Goal: Information Seeking & Learning: Learn about a topic

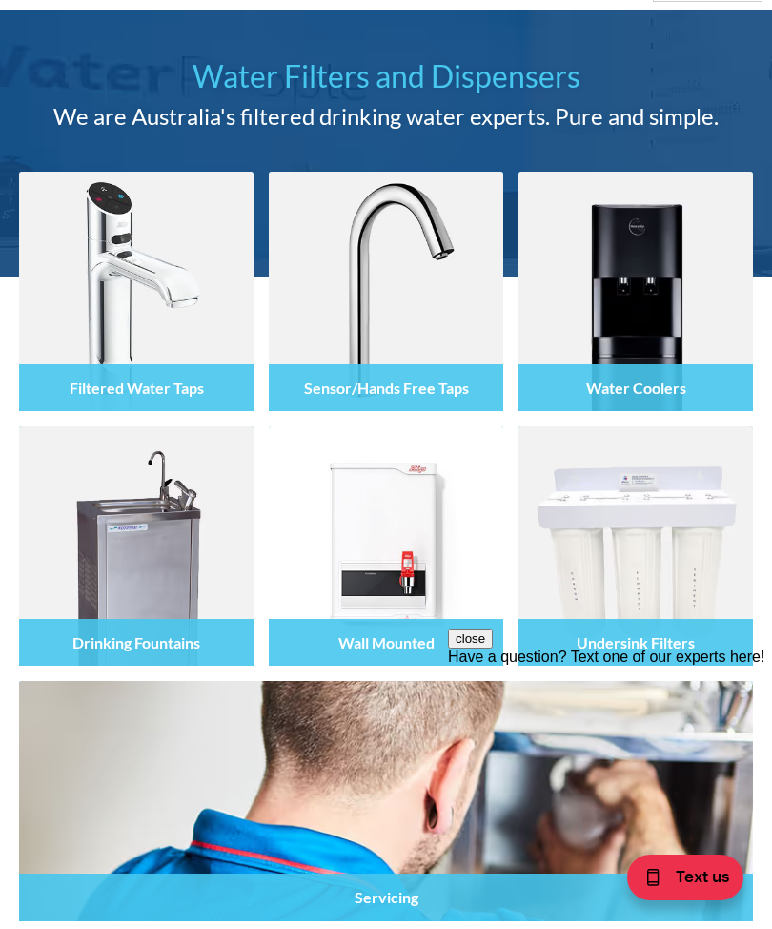
click at [140, 561] on img at bounding box center [136, 535] width 47 height 57
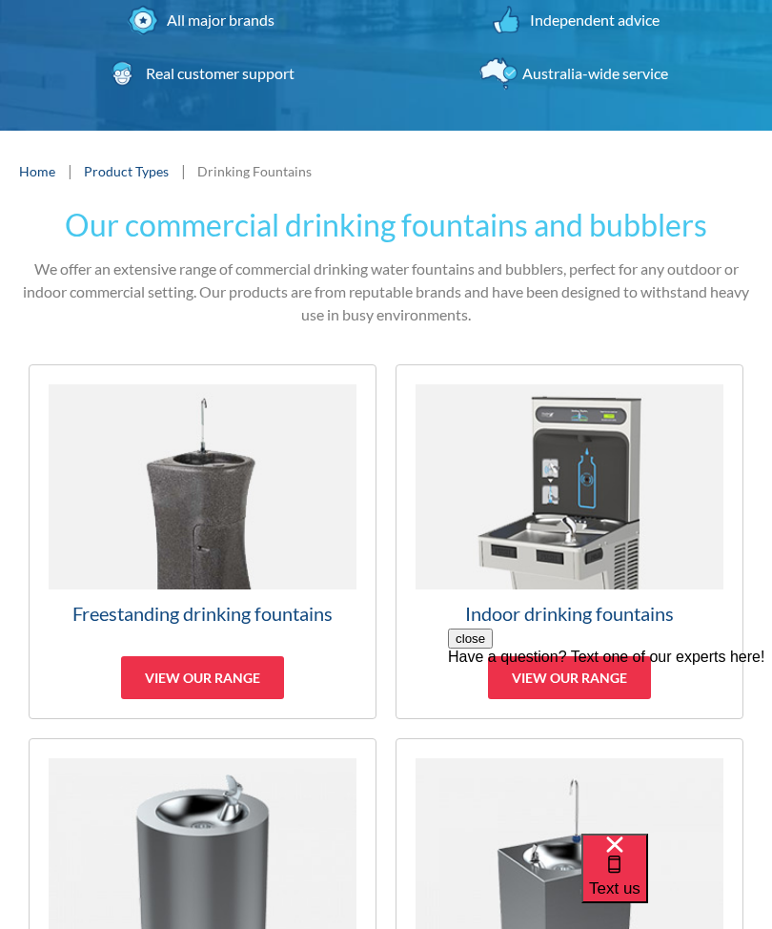
scroll to position [242, 0]
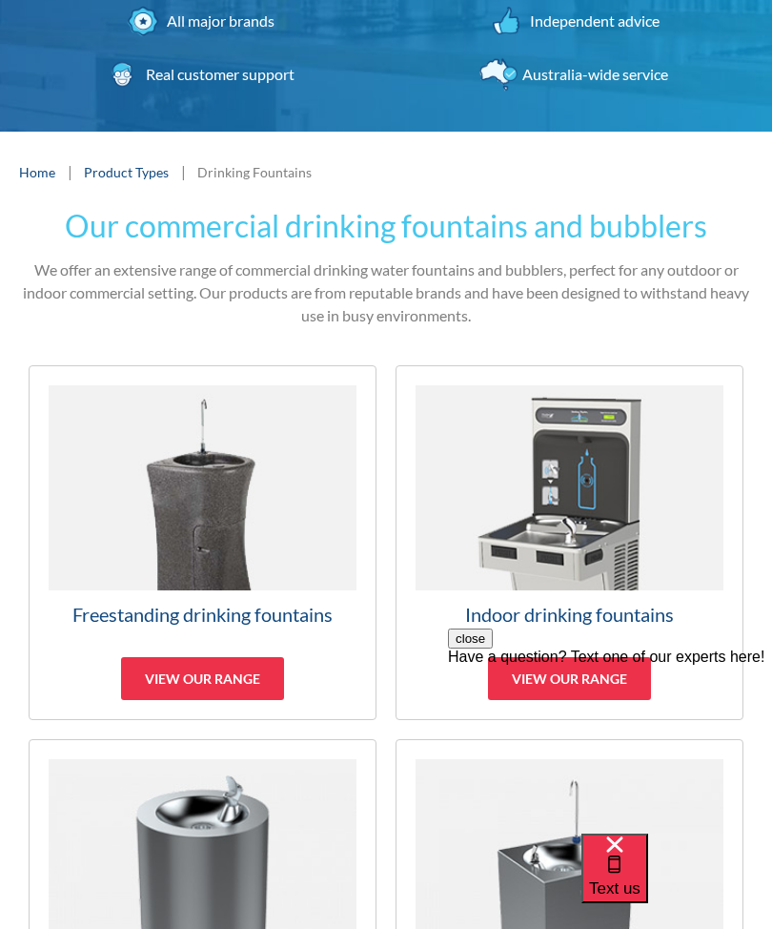
click at [546, 480] on img at bounding box center [570, 487] width 308 height 205
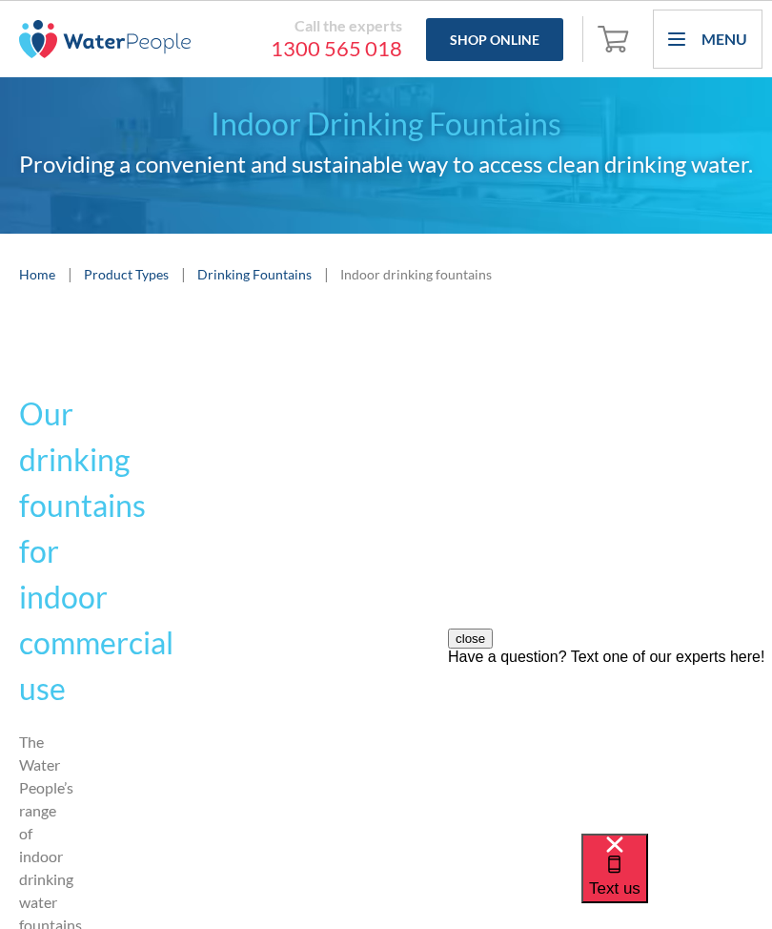
click at [405, 284] on div "Indoor drinking fountains" at bounding box center [416, 274] width 152 height 20
click at [381, 284] on div "Indoor drinking fountains" at bounding box center [416, 274] width 152 height 20
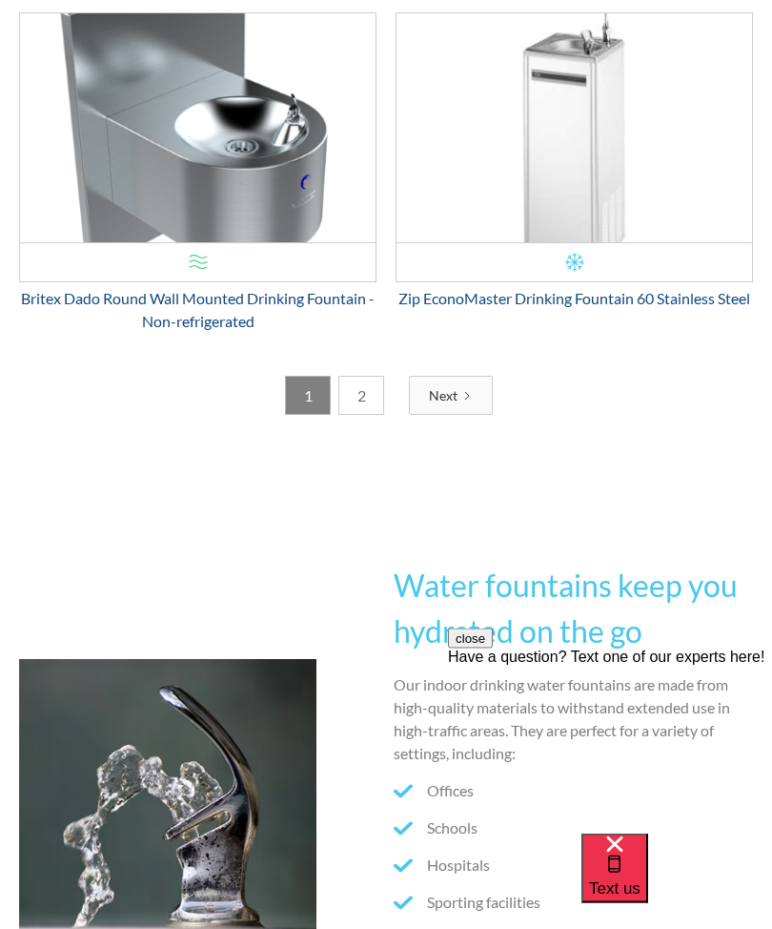
scroll to position [6238, 0]
click at [731, 557] on div "Water fountains keep you hydrated on the go Our indoor drinking water fountains…" at bounding box center [386, 807] width 772 height 605
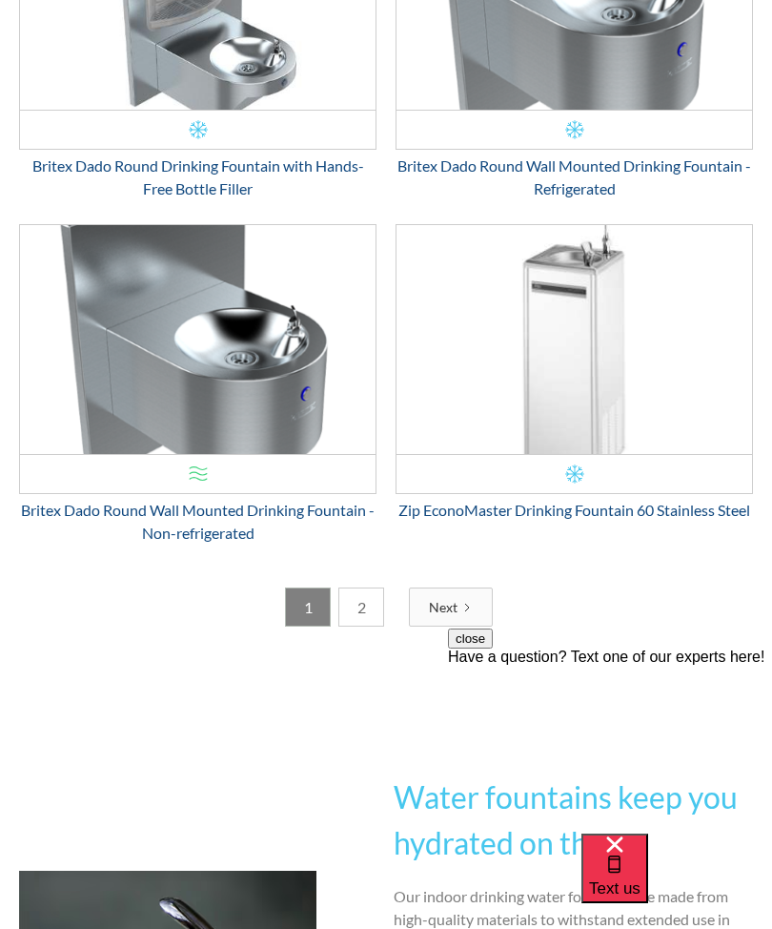
scroll to position [6027, 0]
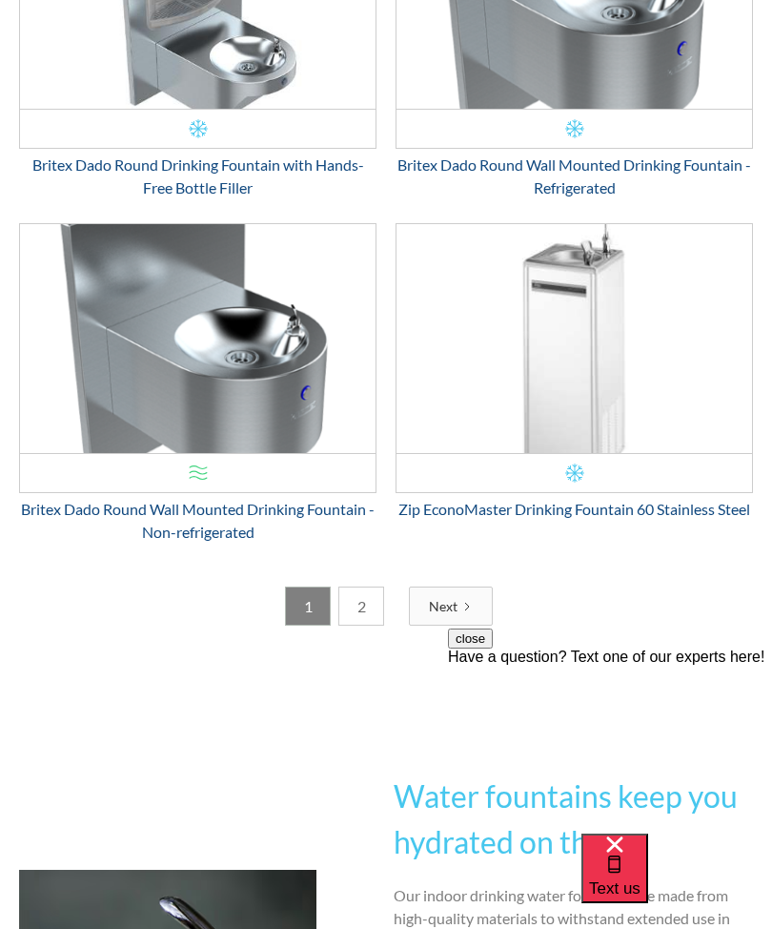
click at [530, 548] on div "EM1505 $ 0.00 OFFER: Fits Most Brands Best Seller Zip EconoMaster Drinking Foun…" at bounding box center [574, 385] width 377 height 325
click at [465, 521] on div "Zip EconoMaster Drinking Fountain 60 Stainless Steel" at bounding box center [575, 509] width 358 height 23
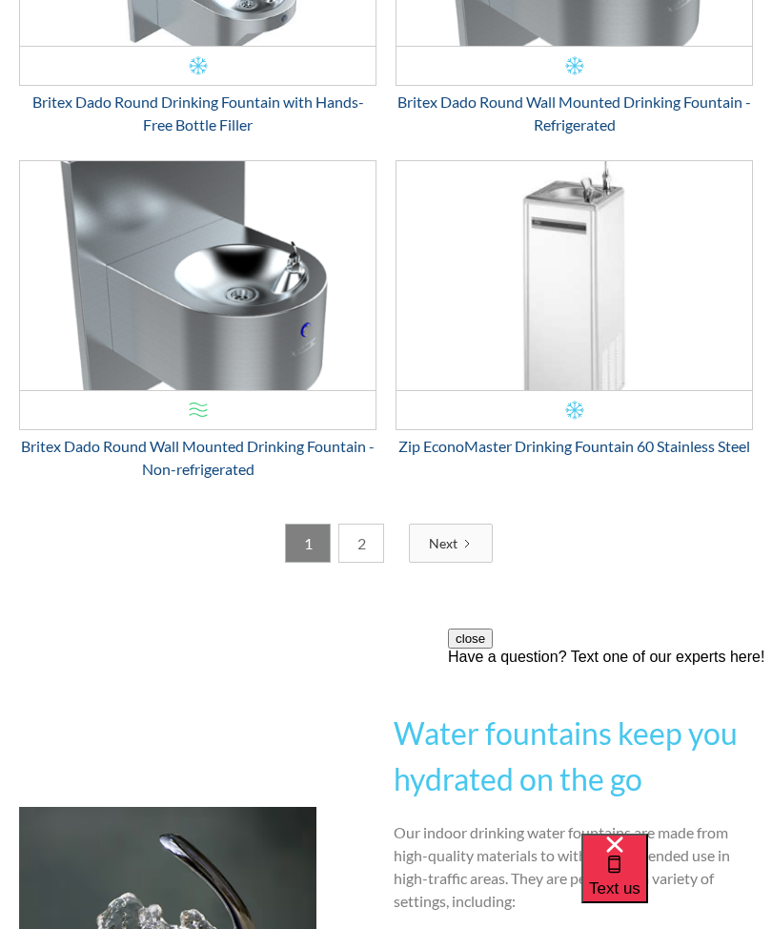
click at [367, 563] on link "2" at bounding box center [362, 543] width 46 height 39
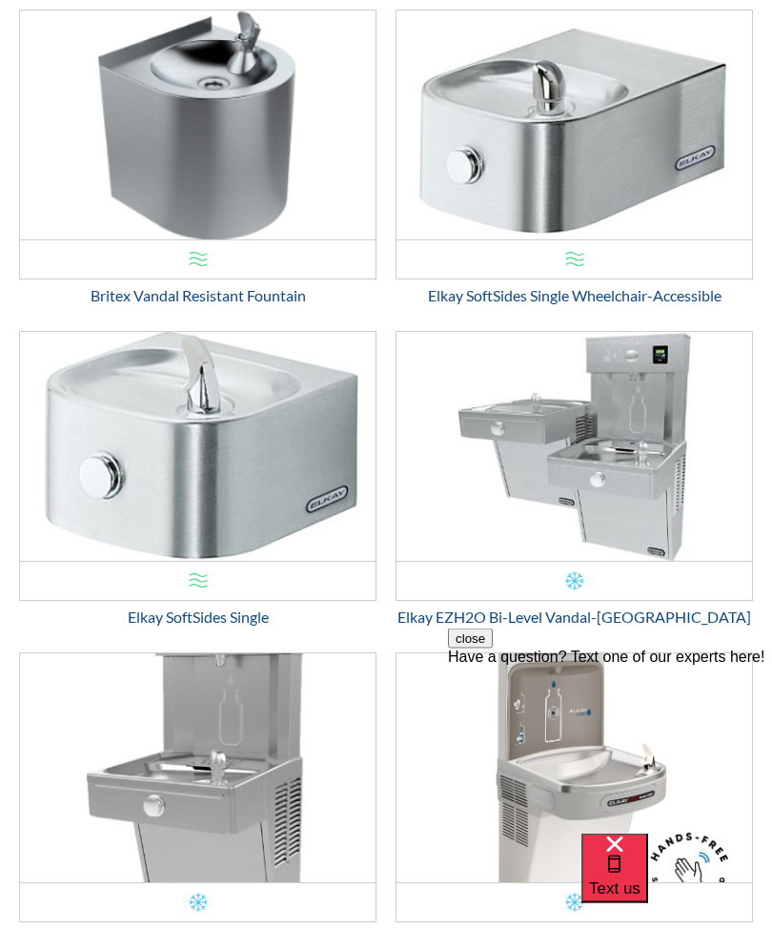
scroll to position [3912, 0]
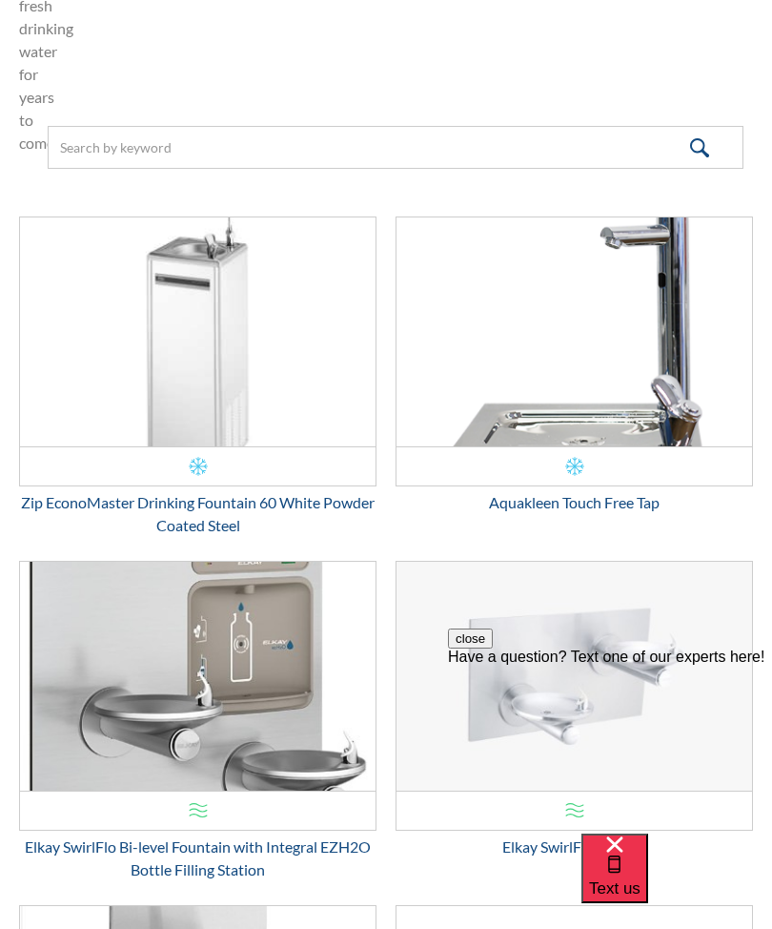
scroll to position [2358, 0]
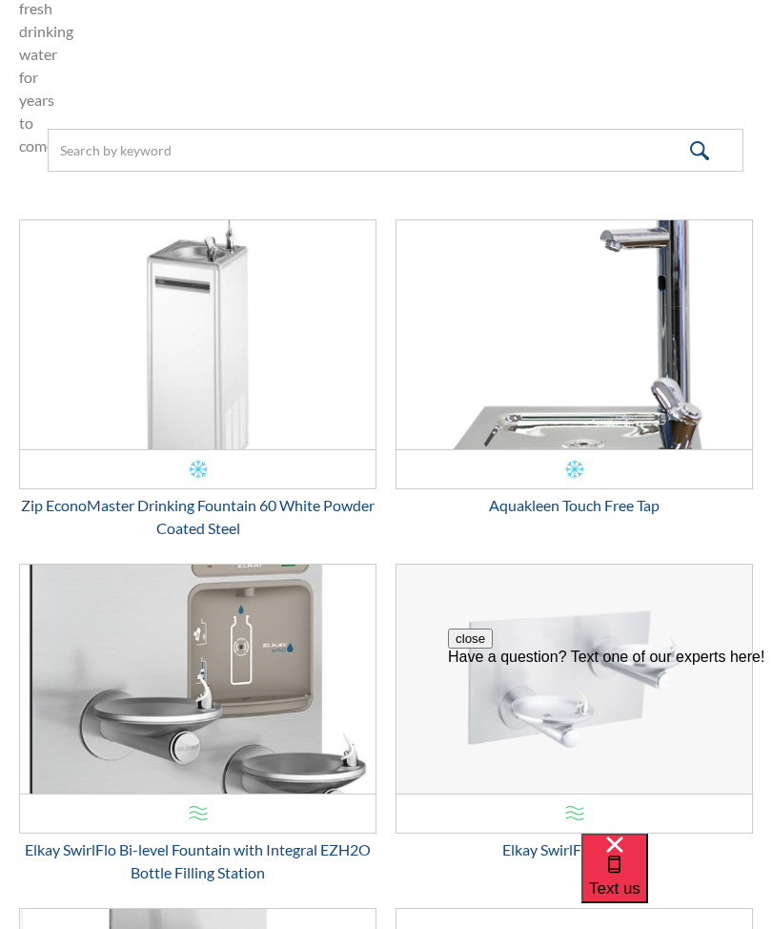
click at [214, 380] on img "Email Form 3" at bounding box center [198, 334] width 356 height 229
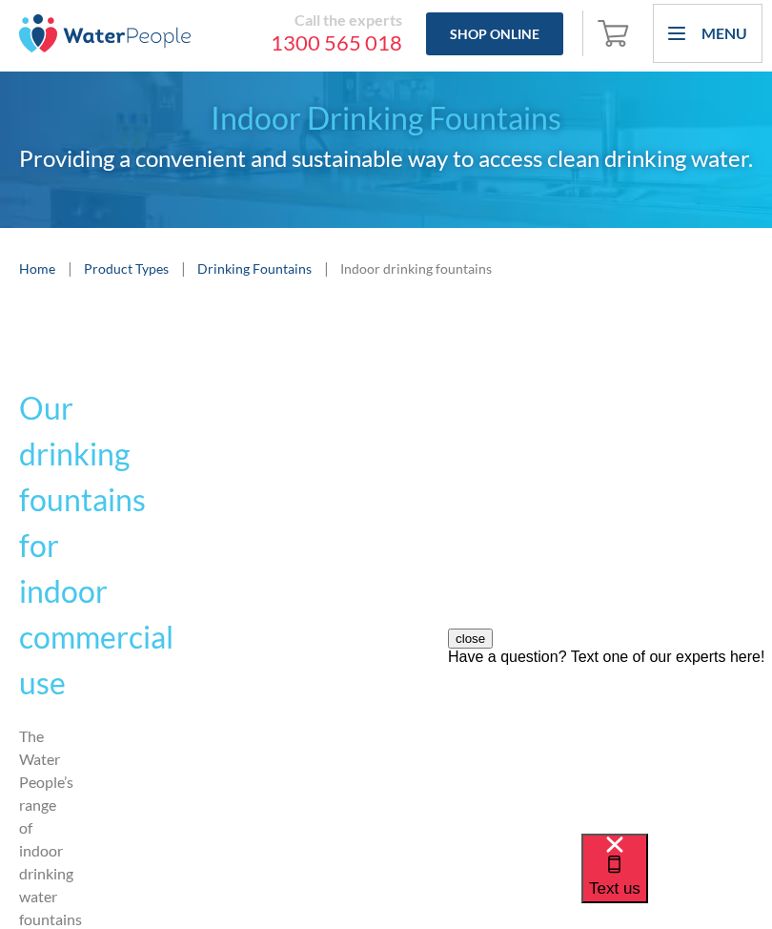
scroll to position [0, 0]
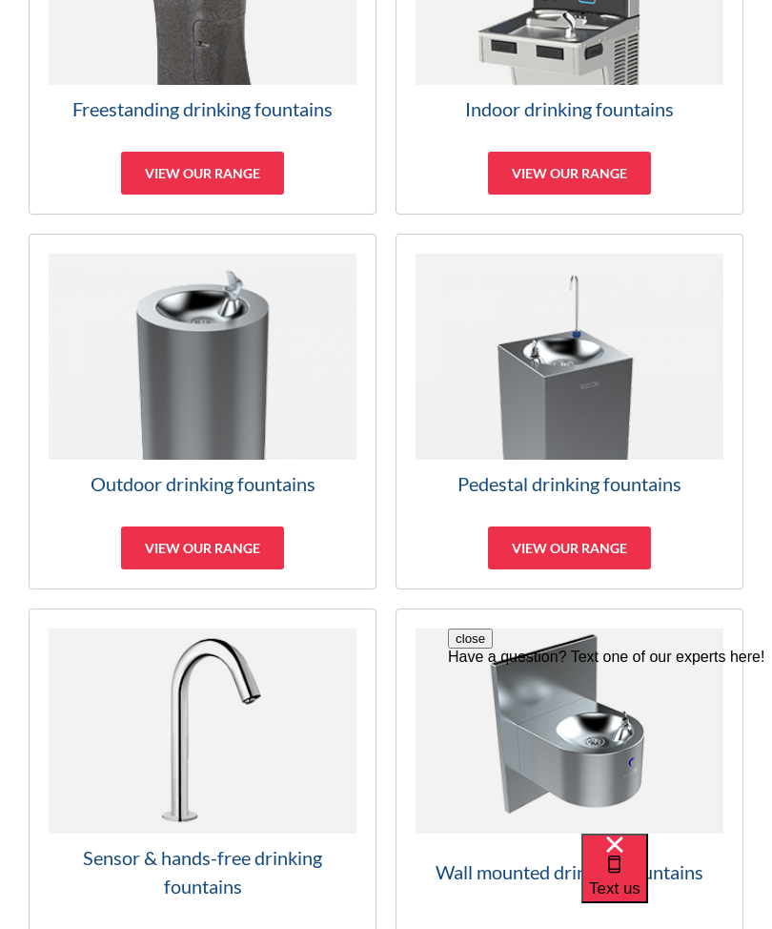
click at [552, 537] on div "View our range" at bounding box center [569, 547] width 163 height 43
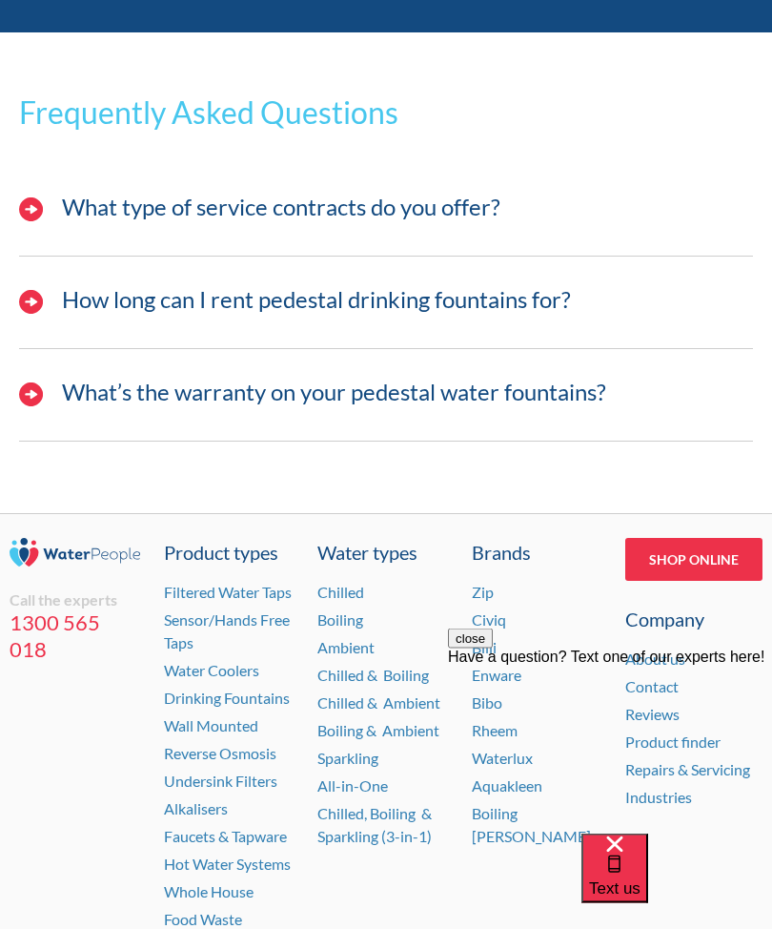
scroll to position [4760, 0]
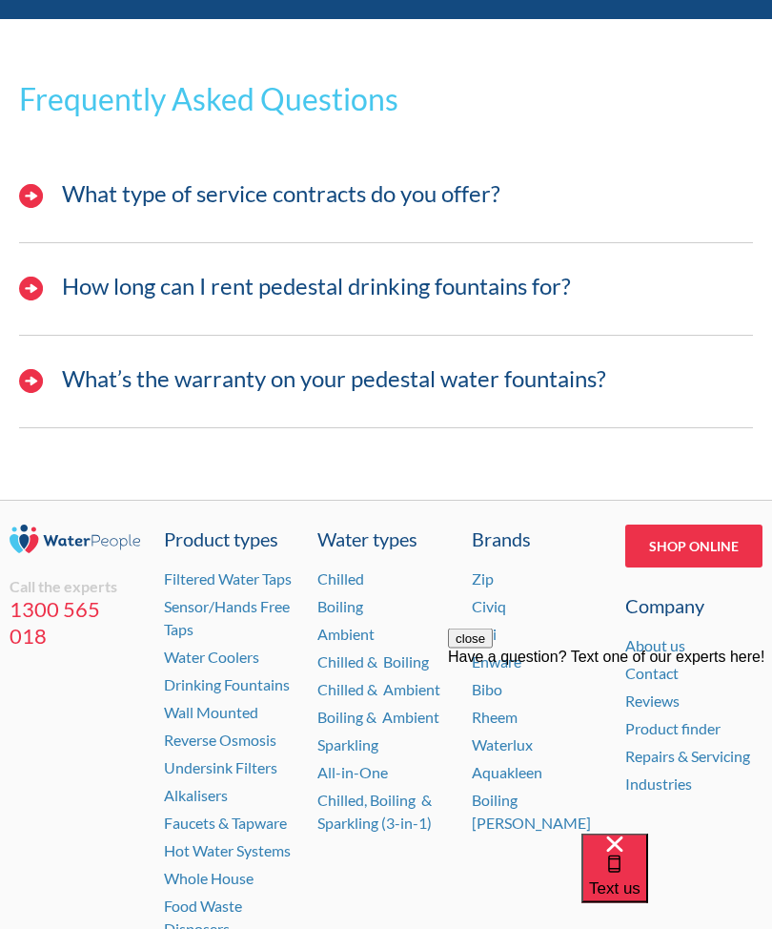
click at [468, 274] on h3 "How long can I rent pedestal drinking fountains for?" at bounding box center [316, 288] width 509 height 28
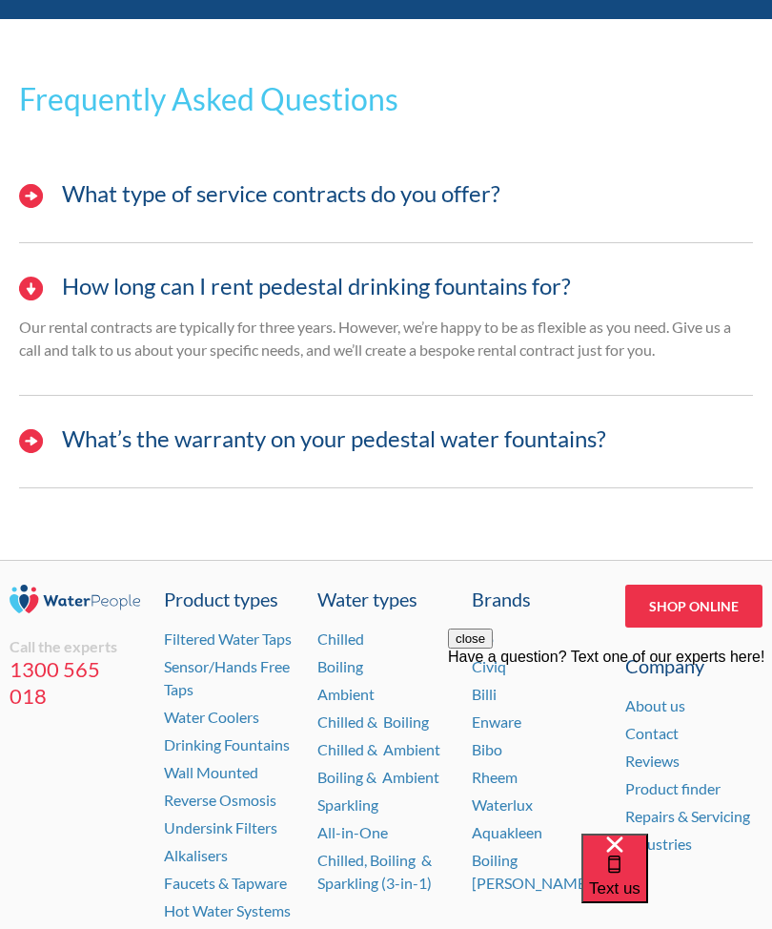
click at [440, 425] on h3 "What’s the warranty on your pedestal water fountains?" at bounding box center [334, 439] width 545 height 28
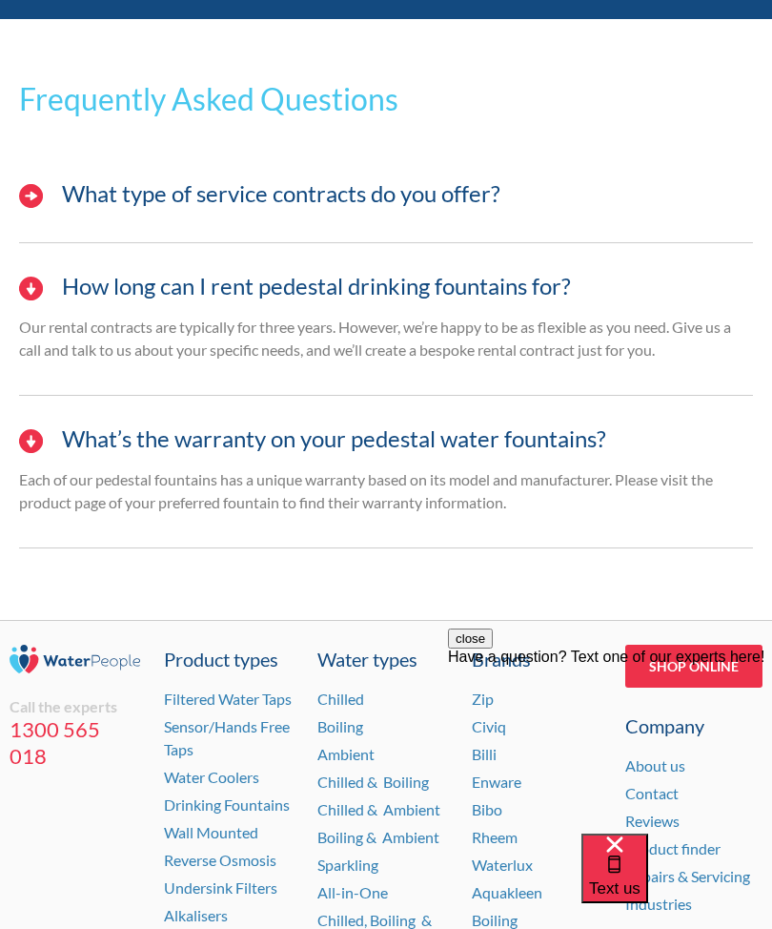
click at [455, 273] on h3 "How long can I rent pedestal drinking fountains for?" at bounding box center [316, 287] width 509 height 28
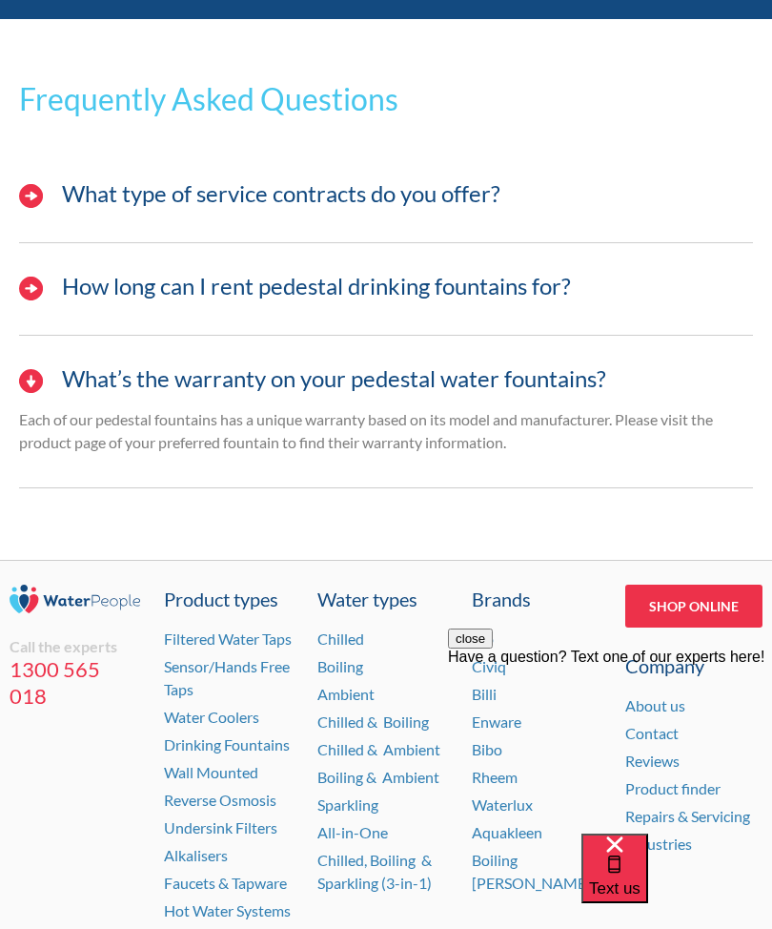
click at [360, 165] on div "What type of service contracts do you offer?" at bounding box center [386, 203] width 753 height 77
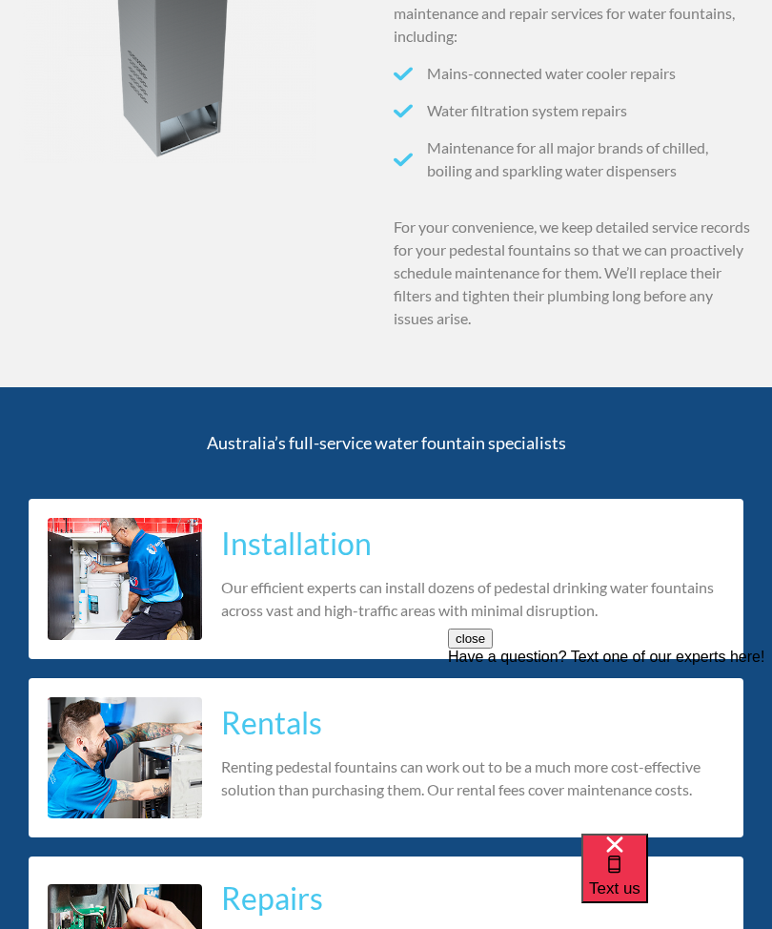
scroll to position [3505, 0]
